Goal: Find specific page/section: Find specific page/section

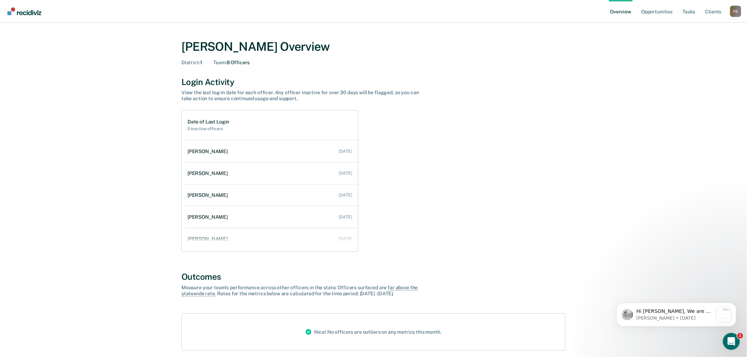
click at [732, 14] on div "F S" at bounding box center [735, 11] width 11 height 11
click at [703, 47] on link "Go to Operations" at bounding box center [707, 46] width 57 height 6
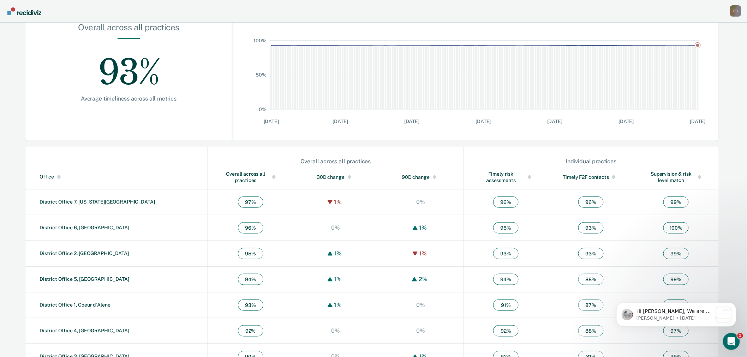
scroll to position [135, 0]
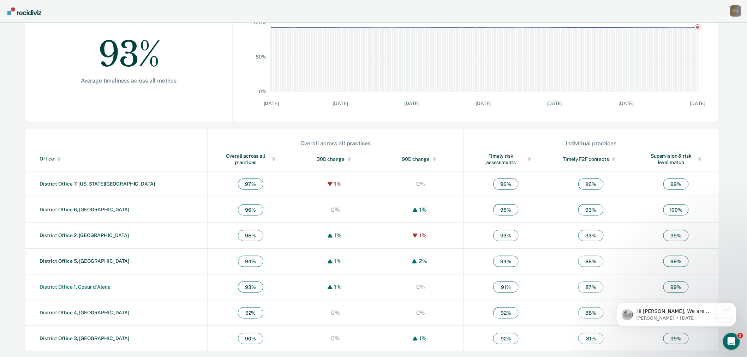
click at [89, 285] on link "District Office 1, Coeur d'Alene" at bounding box center [75, 287] width 71 height 6
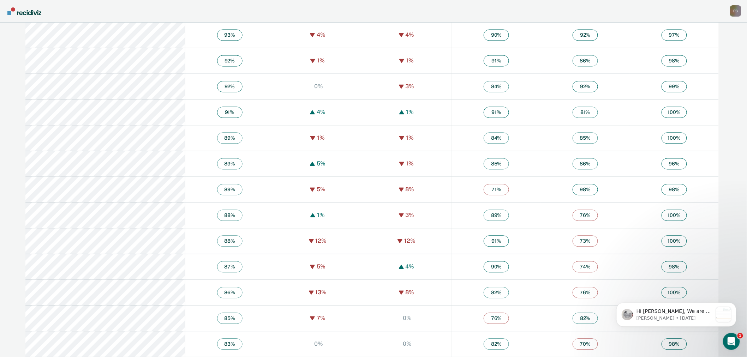
scroll to position [521, 0]
